Goal: Check status: Check status

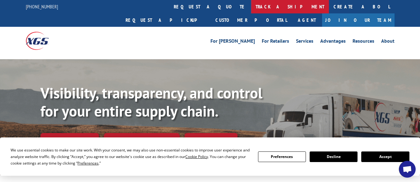
click at [251, 7] on link "track a shipment" at bounding box center [290, 6] width 78 height 13
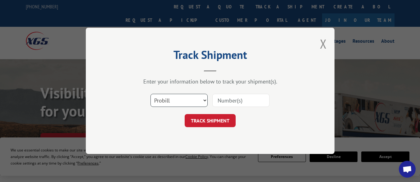
click at [188, 104] on select "Select category... Probill BOL PO" at bounding box center [179, 100] width 57 height 13
select select "bol"
click at [151, 94] on select "Select category... Probill BOL PO" at bounding box center [179, 100] width 57 height 13
click at [220, 101] on input at bounding box center [240, 100] width 57 height 13
paste input "7080981"
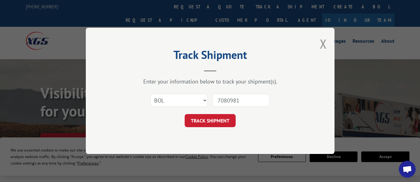
click at [218, 100] on input "7080981" at bounding box center [240, 100] width 57 height 13
type input "7080981"
click at [219, 125] on button "TRACK SHIPMENT" at bounding box center [210, 120] width 51 height 13
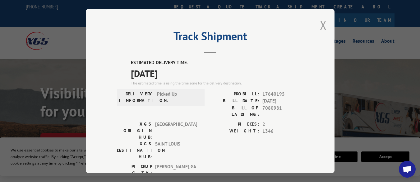
click at [320, 26] on button "Close modal" at bounding box center [323, 25] width 7 height 16
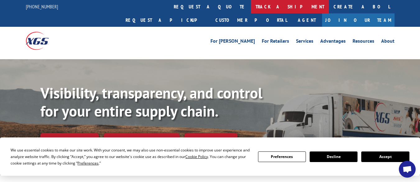
click at [251, 7] on link "track a shipment" at bounding box center [290, 6] width 78 height 13
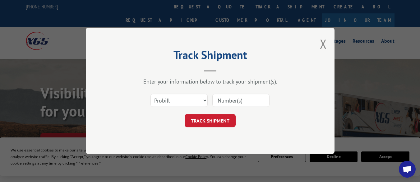
click at [228, 103] on input at bounding box center [240, 100] width 57 height 13
paste input "7080981"
type input "7080981"
click at [218, 120] on button "TRACK SHIPMENT" at bounding box center [210, 120] width 51 height 13
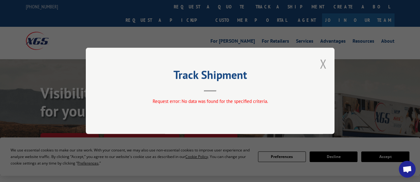
click at [323, 65] on button "Close modal" at bounding box center [323, 63] width 7 height 16
